Goal: Information Seeking & Learning: Find specific fact

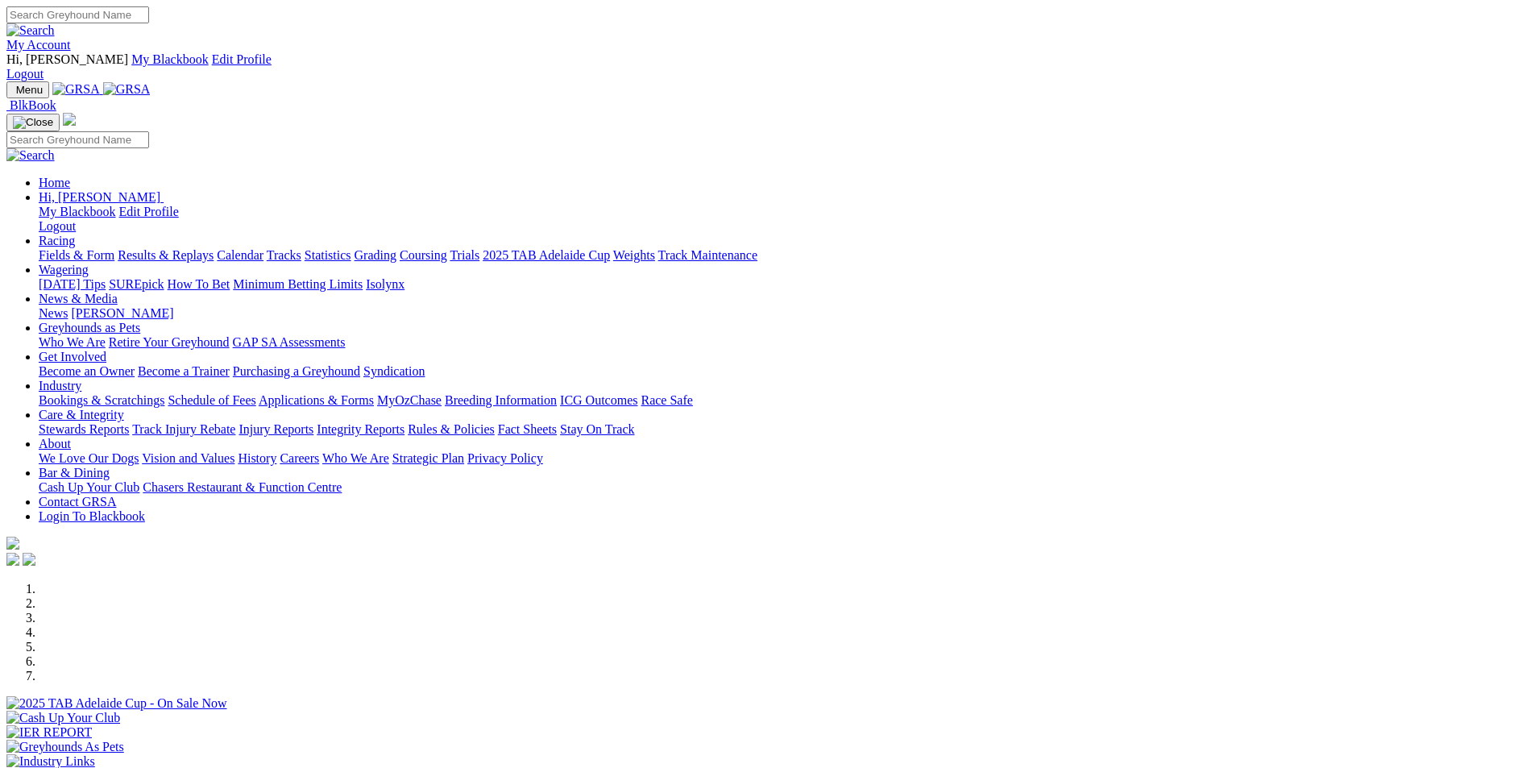
click at [214, 248] on link "Results & Replays" at bounding box center [166, 255] width 96 height 14
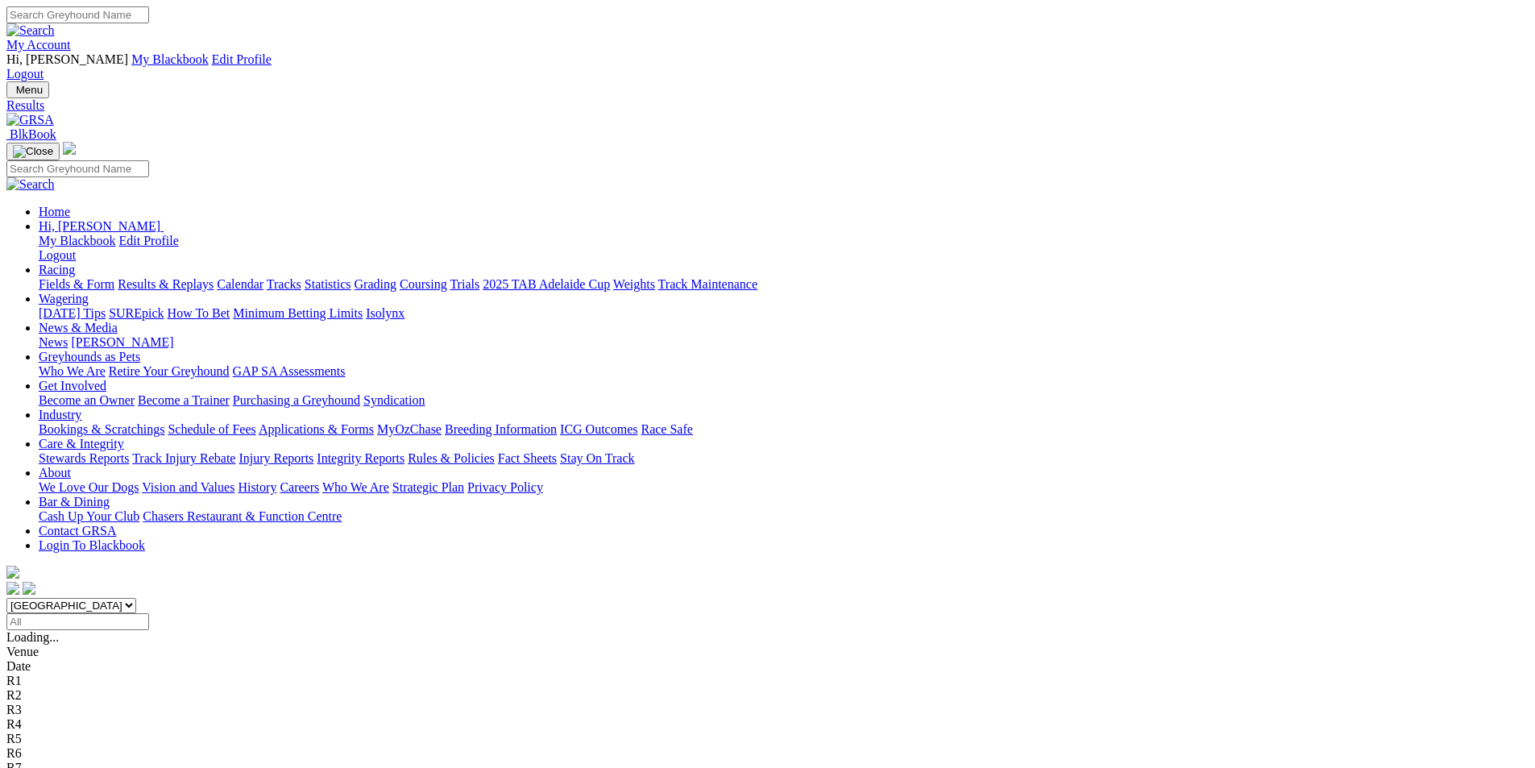
click at [117, 630] on span "11 races" at bounding box center [96, 637] width 42 height 14
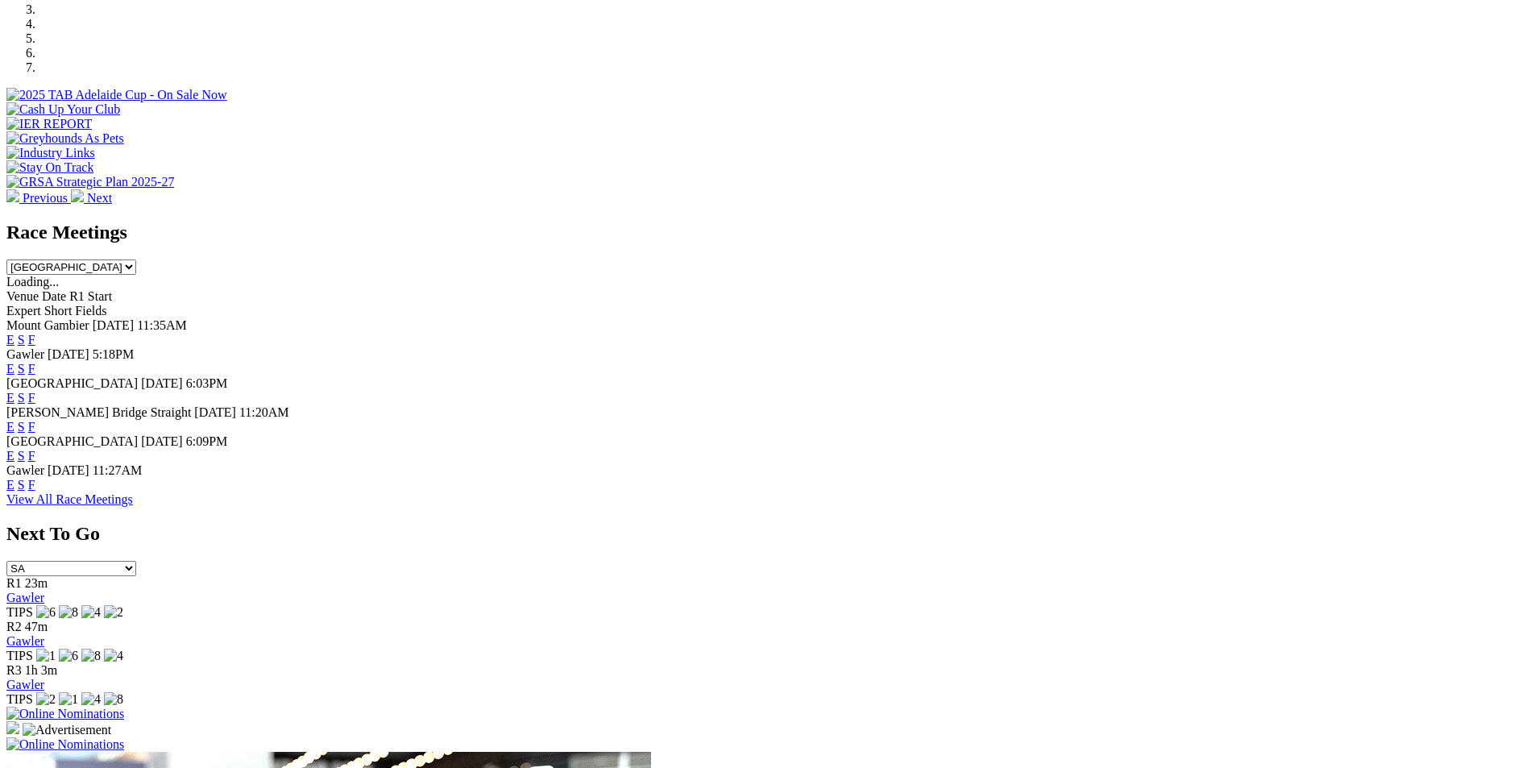
scroll to position [613, 0]
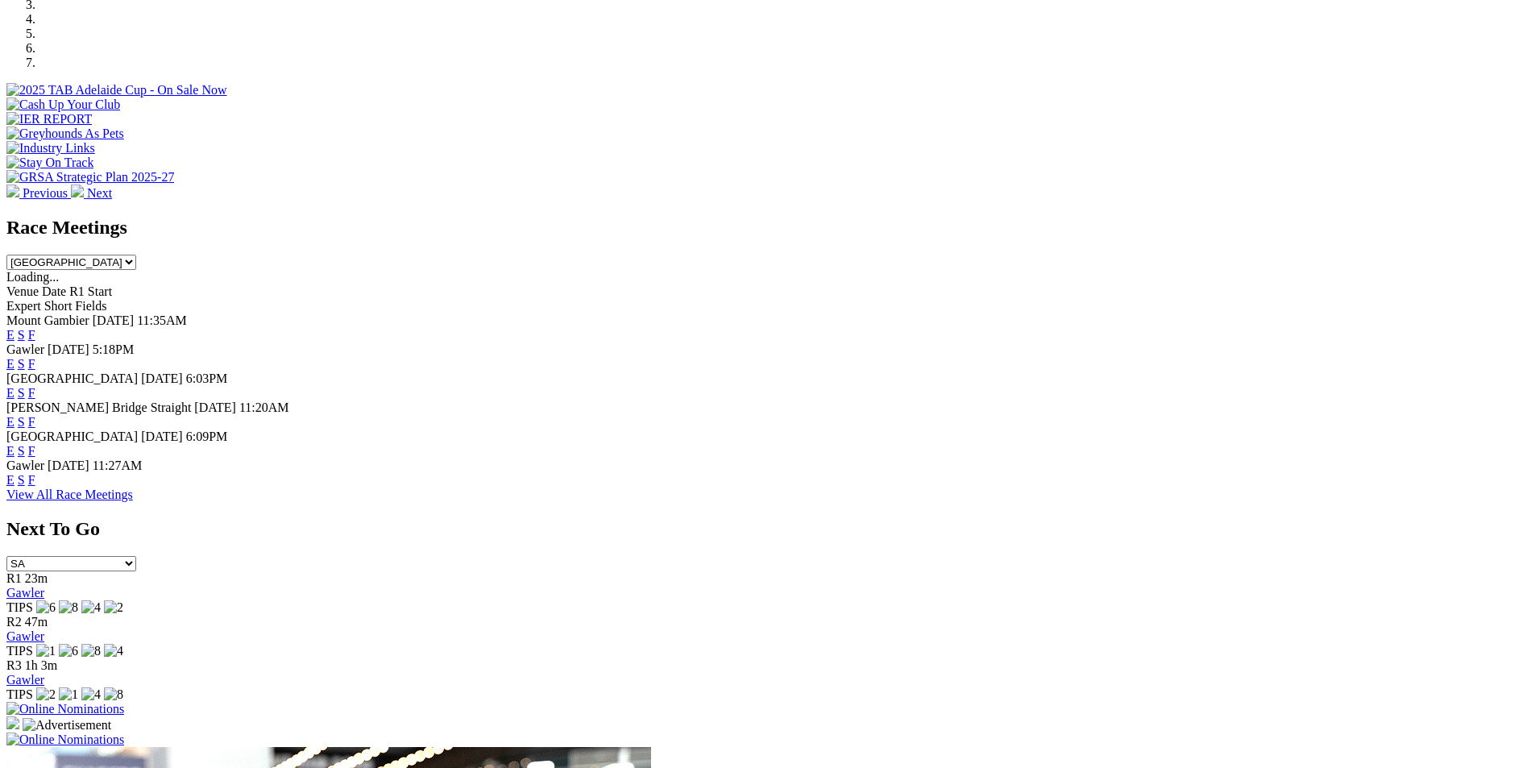
click at [35, 386] on link "F" at bounding box center [31, 393] width 7 height 14
